Goal: Task Accomplishment & Management: Manage account settings

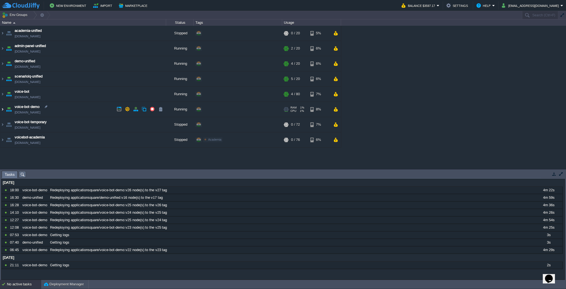
click at [4, 110] on img at bounding box center [2, 109] width 4 height 15
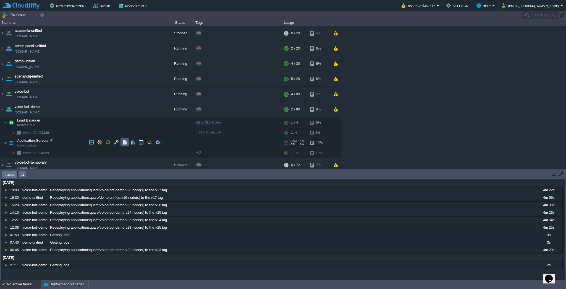
click at [122, 141] on button "button" at bounding box center [124, 142] width 5 height 5
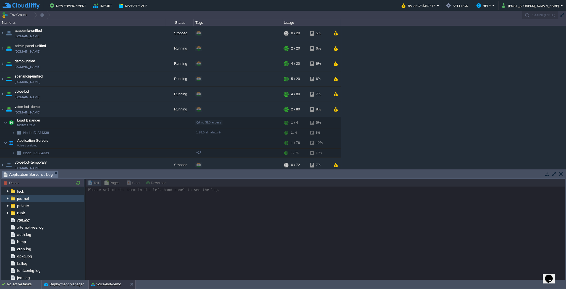
scroll to position [51, 0]
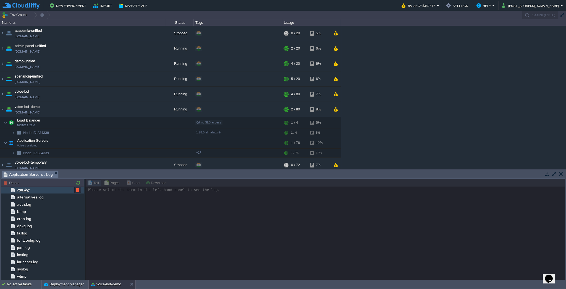
click at [41, 188] on div "run.log" at bounding box center [42, 189] width 83 height 7
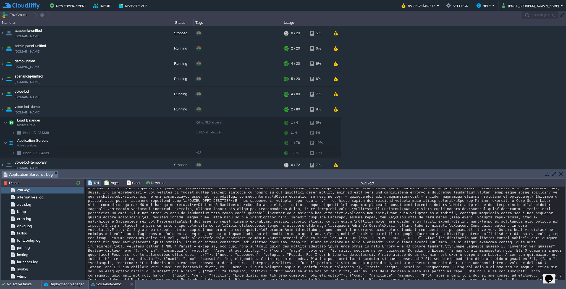
scroll to position [3261, 0]
click at [158, 119] on td at bounding box center [159, 122] width 11 height 8
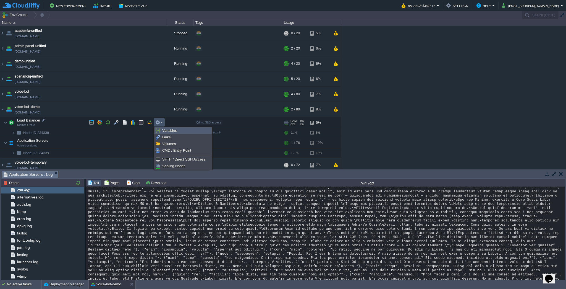
click at [157, 128] on img at bounding box center [158, 130] width 4 height 4
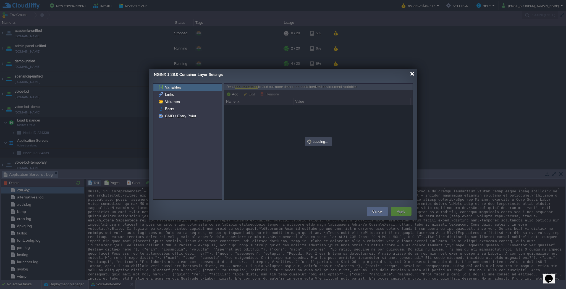
click at [412, 72] on div at bounding box center [412, 74] width 4 height 4
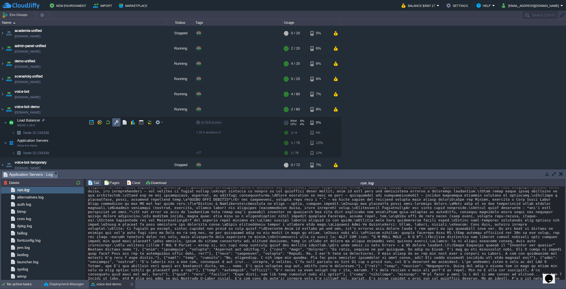
click at [115, 122] on button "button" at bounding box center [116, 122] width 5 height 5
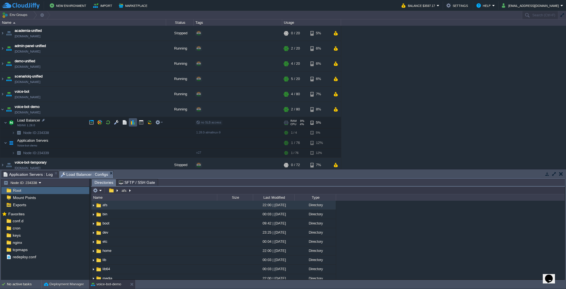
click at [130, 121] on button "button" at bounding box center [132, 122] width 5 height 5
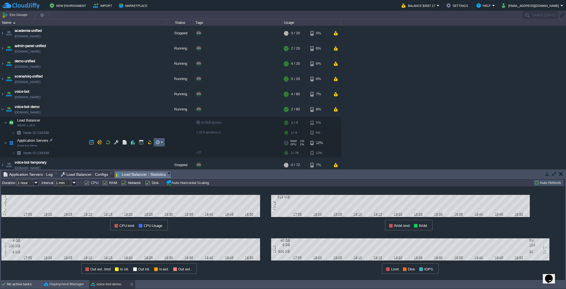
click at [161, 140] on em at bounding box center [158, 142] width 7 height 5
click at [157, 122] on button "button" at bounding box center [158, 121] width 5 height 5
click at [130, 138] on div "academia-unified [DOMAIN_NAME] Stopped + Add to Env Group RAM 0% CPU 0% 0 / 20 …" at bounding box center [283, 97] width 566 height 143
click at [161, 143] on em at bounding box center [159, 141] width 7 height 5
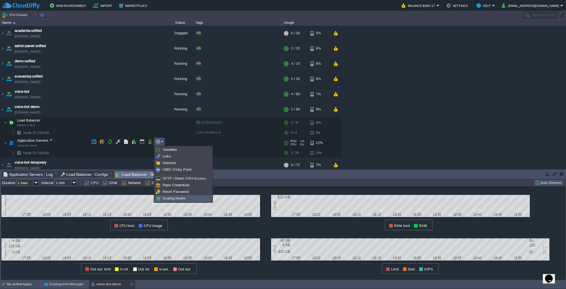
click at [180, 198] on span "Scaling Nodes" at bounding box center [173, 198] width 23 height 4
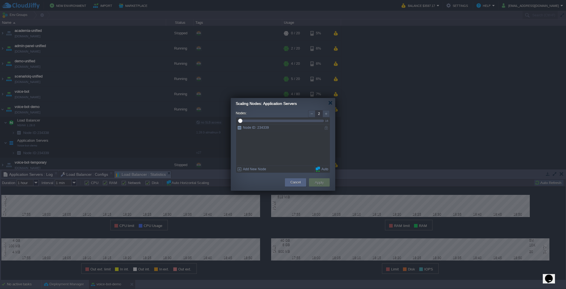
click at [325, 115] on div at bounding box center [326, 113] width 7 height 7
click at [312, 115] on div at bounding box center [311, 113] width 7 height 7
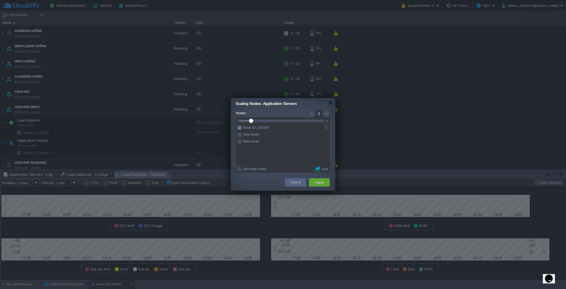
type input "1"
click at [312, 115] on div at bounding box center [311, 113] width 7 height 7
click at [320, 168] on span at bounding box center [318, 169] width 4 height 6
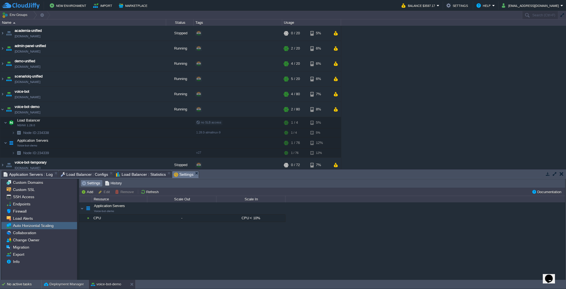
click at [277, 253] on div "Application Servers Voice-bot-demo Application Servers Voice-bot-demo CPU - CPU…" at bounding box center [322, 241] width 486 height 78
click at [106, 189] on button "Edit" at bounding box center [105, 191] width 14 height 5
click at [103, 190] on button "Edit" at bounding box center [105, 191] width 14 height 5
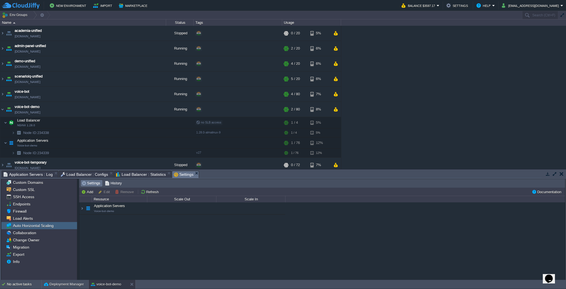
click at [106, 205] on span "Application Servers Voice-bot-demo" at bounding box center [105, 207] width 40 height 9
click at [101, 214] on div "CPU" at bounding box center [119, 217] width 55 height 7
click at [105, 193] on button "Edit" at bounding box center [105, 191] width 14 height 5
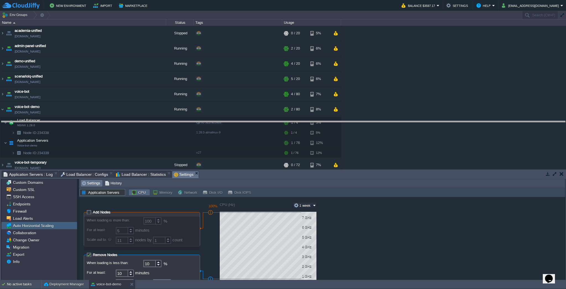
drag, startPoint x: 211, startPoint y: 177, endPoint x: 216, endPoint y: 128, distance: 49.7
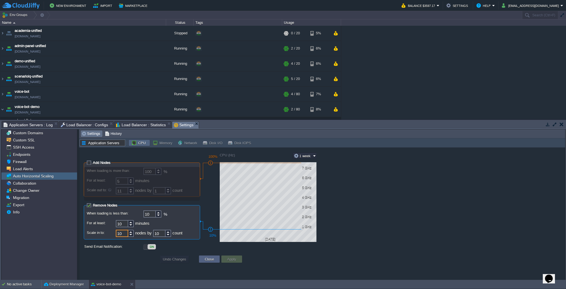
drag, startPoint x: 124, startPoint y: 231, endPoint x: 115, endPoint y: 227, distance: 10.0
click at [115, 227] on div "When loading is less than: 10 % For at least: 10 minutes Scale in to: 10 nodes …" at bounding box center [142, 224] width 110 height 28
type input "4"
drag, startPoint x: 163, startPoint y: 232, endPoint x: 116, endPoint y: 224, distance: 47.7
click at [116, 224] on div "When loading is less than: 10 % For at least: 10 minutes Scale in to: 4 nodes b…" at bounding box center [142, 224] width 110 height 28
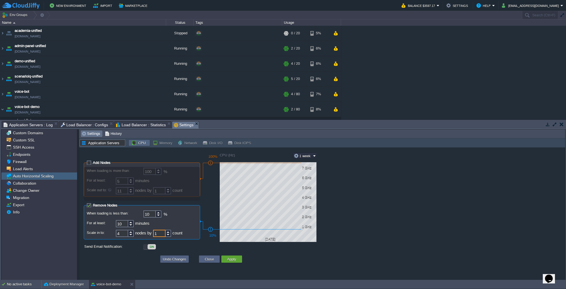
type input "1"
click at [316, 268] on div "Add Nodes When loading is more than: 100 % For at least: 5 minutes Scale out to…" at bounding box center [322, 213] width 486 height 133
click at [238, 258] on td "Apply" at bounding box center [231, 258] width 21 height 7
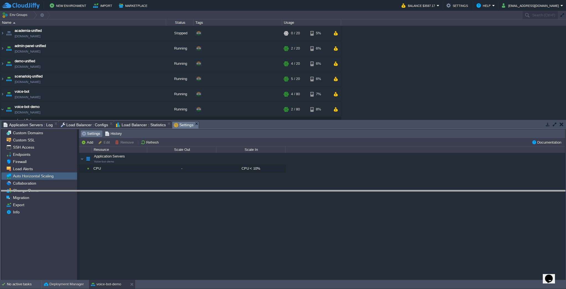
drag, startPoint x: 228, startPoint y: 120, endPoint x: 236, endPoint y: 199, distance: 79.1
click at [236, 199] on body "New Environment Import Marketplace Bonus $0.00 Upgrade Account Balance $3597.17…" at bounding box center [283, 144] width 566 height 289
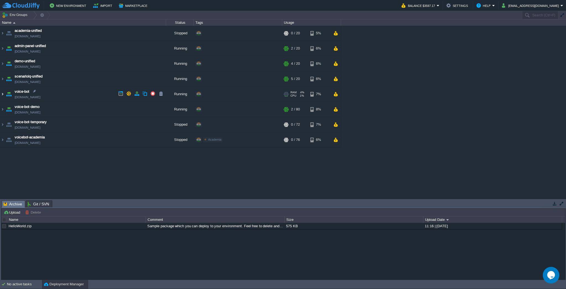
click at [3, 93] on img at bounding box center [2, 93] width 4 height 15
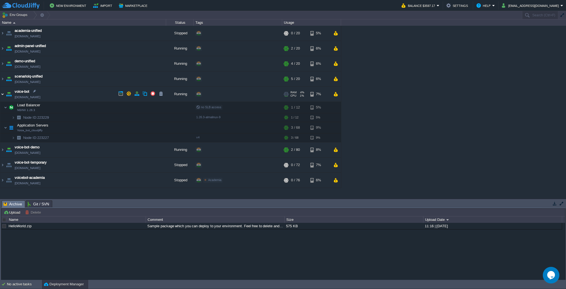
click at [3, 93] on img at bounding box center [2, 93] width 4 height 15
